Goal: Subscribe to service/newsletter

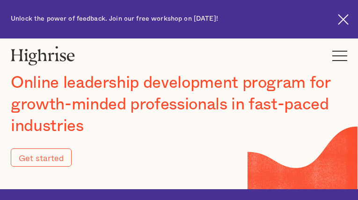
type input "Submit"
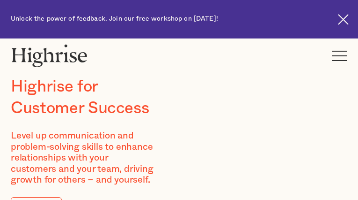
type input "CZvBIyMkgdvRBiR"
type input "LvanjGEbpYnPhB"
type input "[EMAIL_ADDRESS][DOMAIN_NAME]"
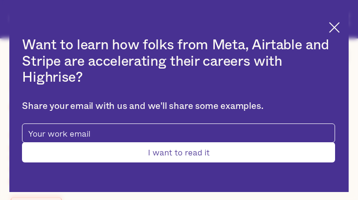
type input "bZTxkoIIU"
type input "OCKgtYWn"
type input "[EMAIL_ADDRESS][DOMAIN_NAME]"
type input "7862591787"
type input "Submit"
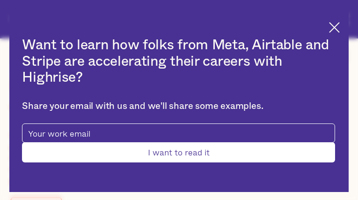
type input "FWBAmLIXwKSpNVvv"
type input "dKLztQsGp"
type input "[EMAIL_ADDRESS][DOMAIN_NAME]"
type input "4567425479"
type input "CFERzBMuL"
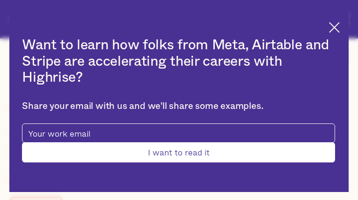
type input "HlJtfUGnEEvWZU"
type input "[EMAIL_ADDRESS][DOMAIN_NAME]"
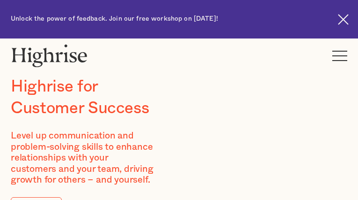
type input "DlVnYregT"
type input "xsjeVseJtkAt"
type input "[EMAIL_ADDRESS][DOMAIN_NAME]"
type input "9939025064"
type input "AxxgbbXyIWNR"
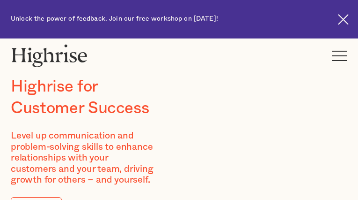
type input "CeKTpZmfk"
type input "[EMAIL_ADDRESS][DOMAIN_NAME]"
type input "5947638832"
type input "jjbjUXjm"
type input "afpotiULdrH"
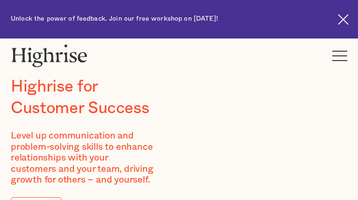
type input "[EMAIL_ADDRESS][DOMAIN_NAME]"
type input "ViaPASwAcocNlZ"
type input "pirIrdzi"
type input "[EMAIL_ADDRESS][DOMAIN_NAME]"
